Goal: Task Accomplishment & Management: Use online tool/utility

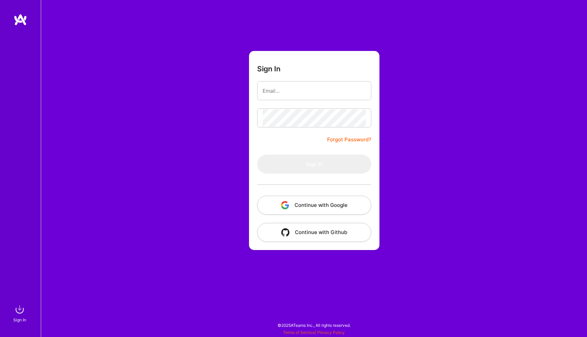
type input "[EMAIL_ADDRESS][DOMAIN_NAME]"
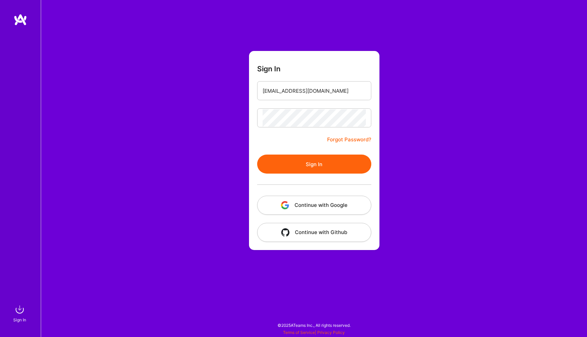
click at [324, 161] on button "Sign In" at bounding box center [314, 164] width 114 height 19
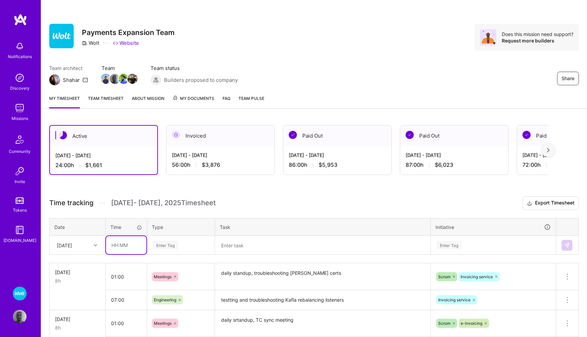
click at [122, 245] on input "text" at bounding box center [126, 245] width 40 height 18
type input "00:30"
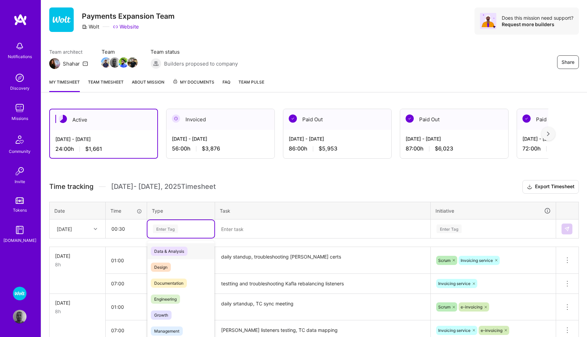
click at [170, 238] on div "option Data & Analysis focused, 0 of 2. 17 results available. Use Up and Down t…" at bounding box center [180, 229] width 67 height 18
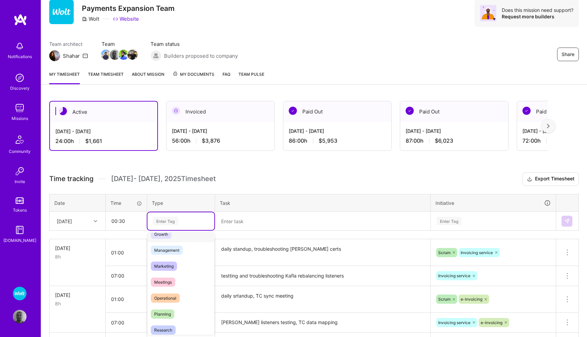
scroll to position [76, 0]
click at [166, 278] on span "Meetings" at bounding box center [163, 279] width 24 height 9
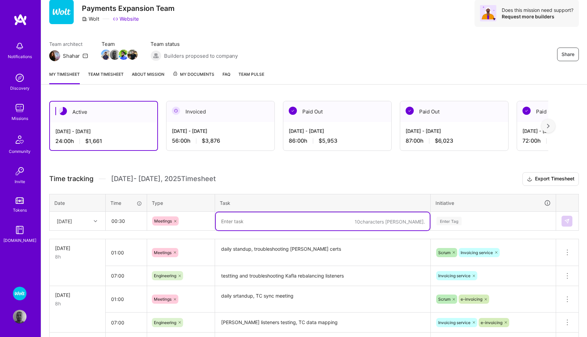
click at [258, 222] on textarea at bounding box center [323, 221] width 214 height 18
type textarea "daily standup"
click at [456, 221] on div "Enter Tag" at bounding box center [493, 221] width 124 height 18
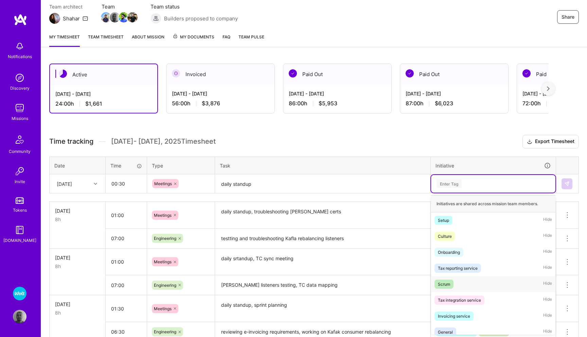
click at [444, 281] on div "Scrum" at bounding box center [444, 284] width 12 height 7
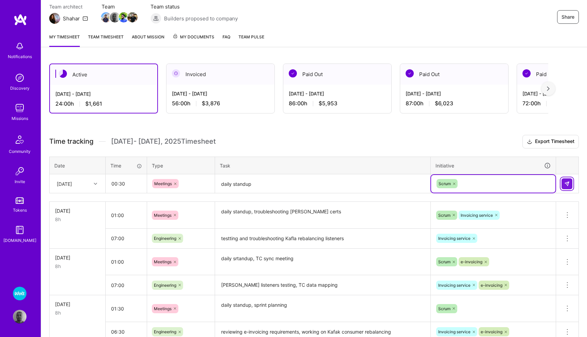
click at [569, 184] on img at bounding box center [566, 183] width 5 height 5
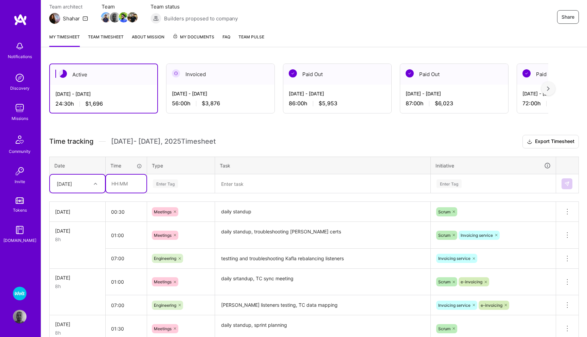
click at [122, 183] on input "text" at bounding box center [126, 184] width 40 height 18
type input "07:30"
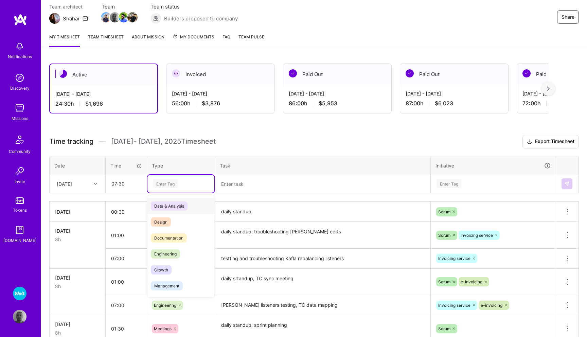
click at [173, 182] on div "Enter Tag" at bounding box center [165, 183] width 25 height 11
click at [180, 252] on div "Engineering" at bounding box center [180, 253] width 67 height 16
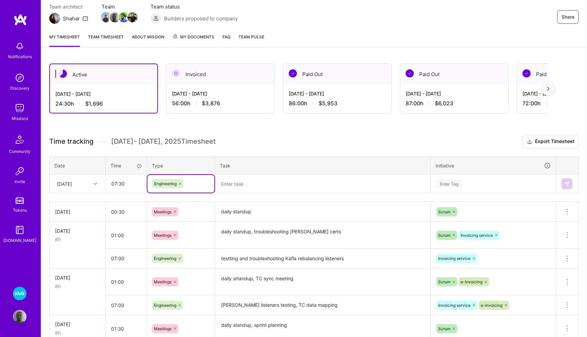
click at [240, 182] on textarea at bounding box center [323, 184] width 214 height 18
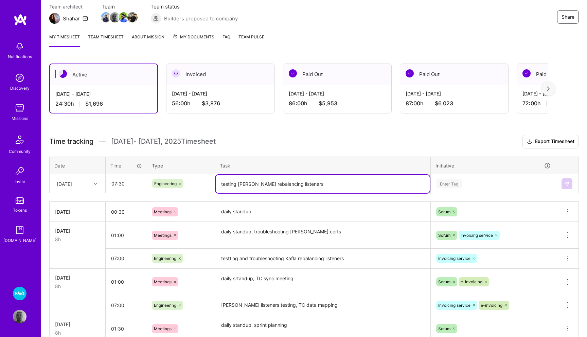
type textarea "testing [PERSON_NAME] rebalancing listeners"
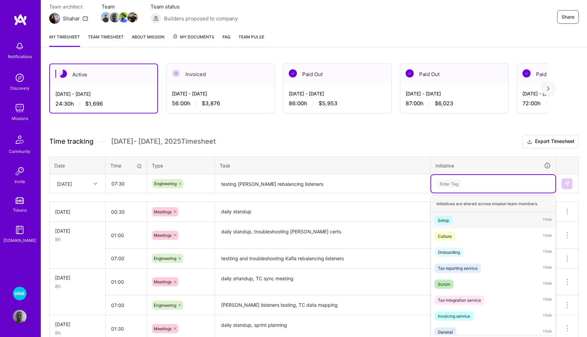
click at [449, 183] on div "Enter Tag" at bounding box center [449, 183] width 25 height 11
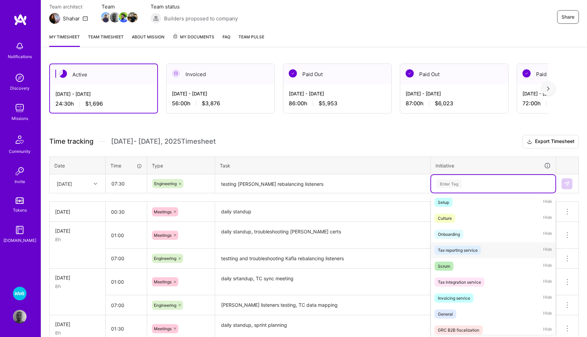
scroll to position [19, 0]
click at [463, 295] on div "Invoicing service" at bounding box center [454, 297] width 32 height 7
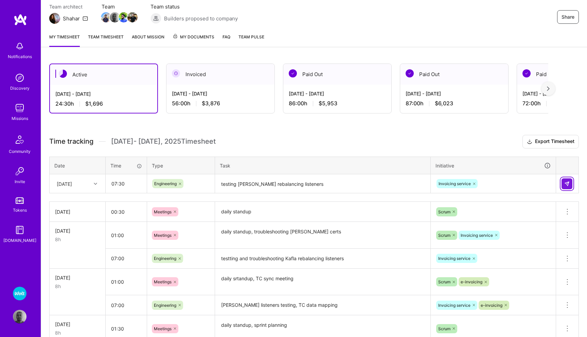
click at [565, 185] on img at bounding box center [566, 183] width 5 height 5
